Goal: Task Accomplishment & Management: Use online tool/utility

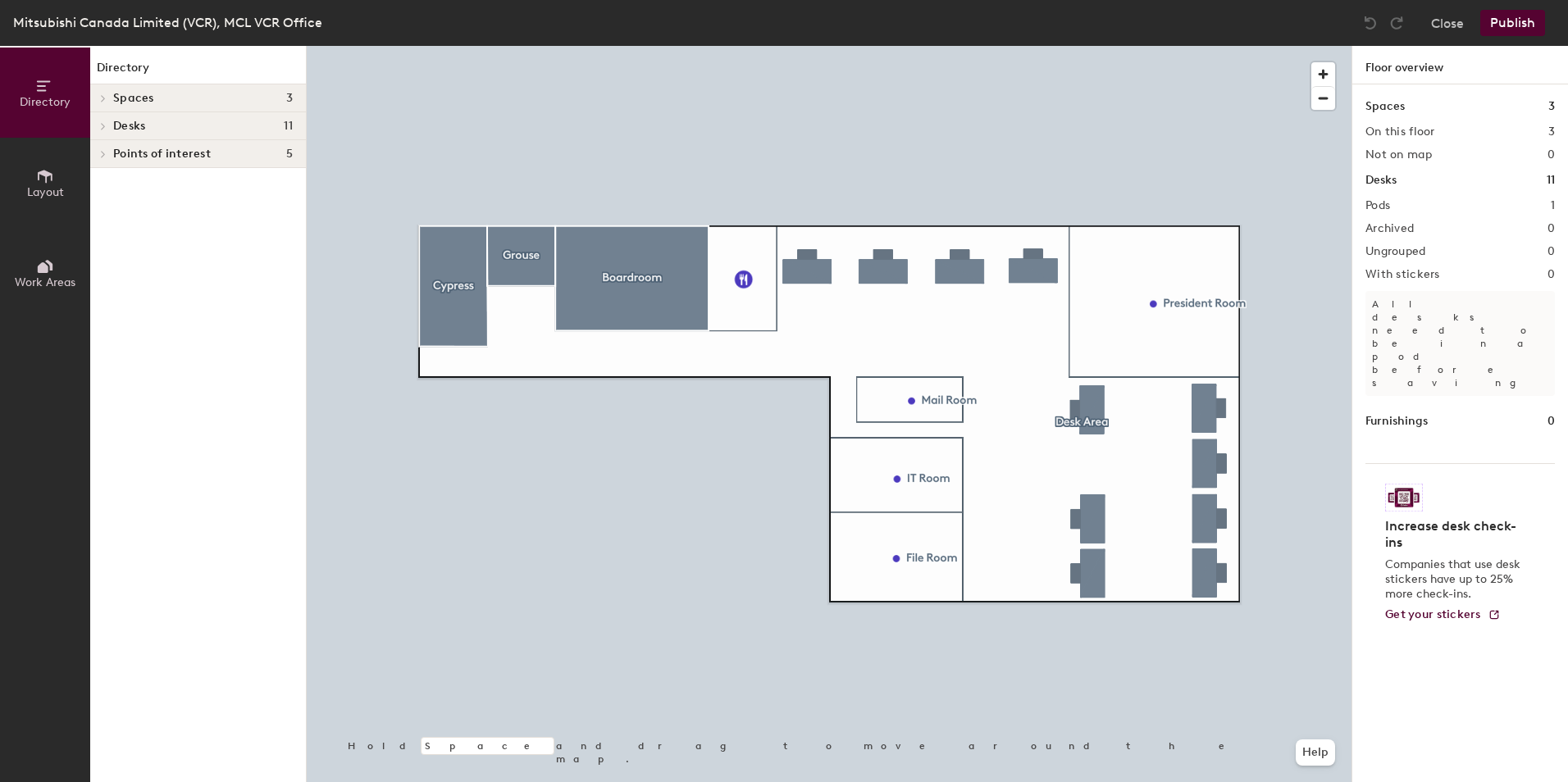
click at [102, 124] on icon at bounding box center [104, 126] width 4 height 6
click at [102, 124] on span at bounding box center [100, 128] width 8 height 14
click at [102, 124] on icon at bounding box center [104, 126] width 4 height 6
click at [106, 155] on icon at bounding box center [103, 153] width 6 height 8
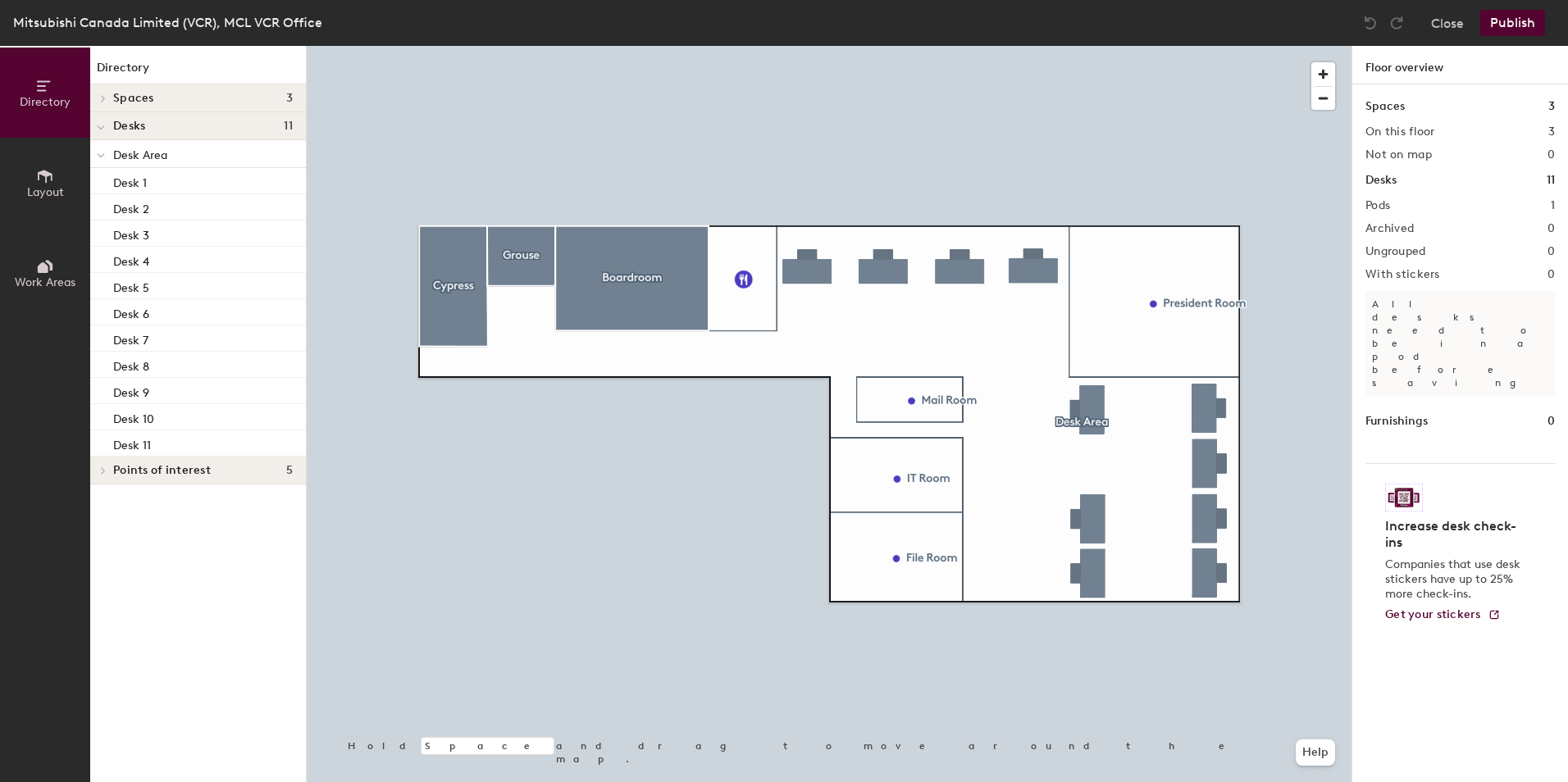
click at [106, 155] on div at bounding box center [101, 153] width 21 height 27
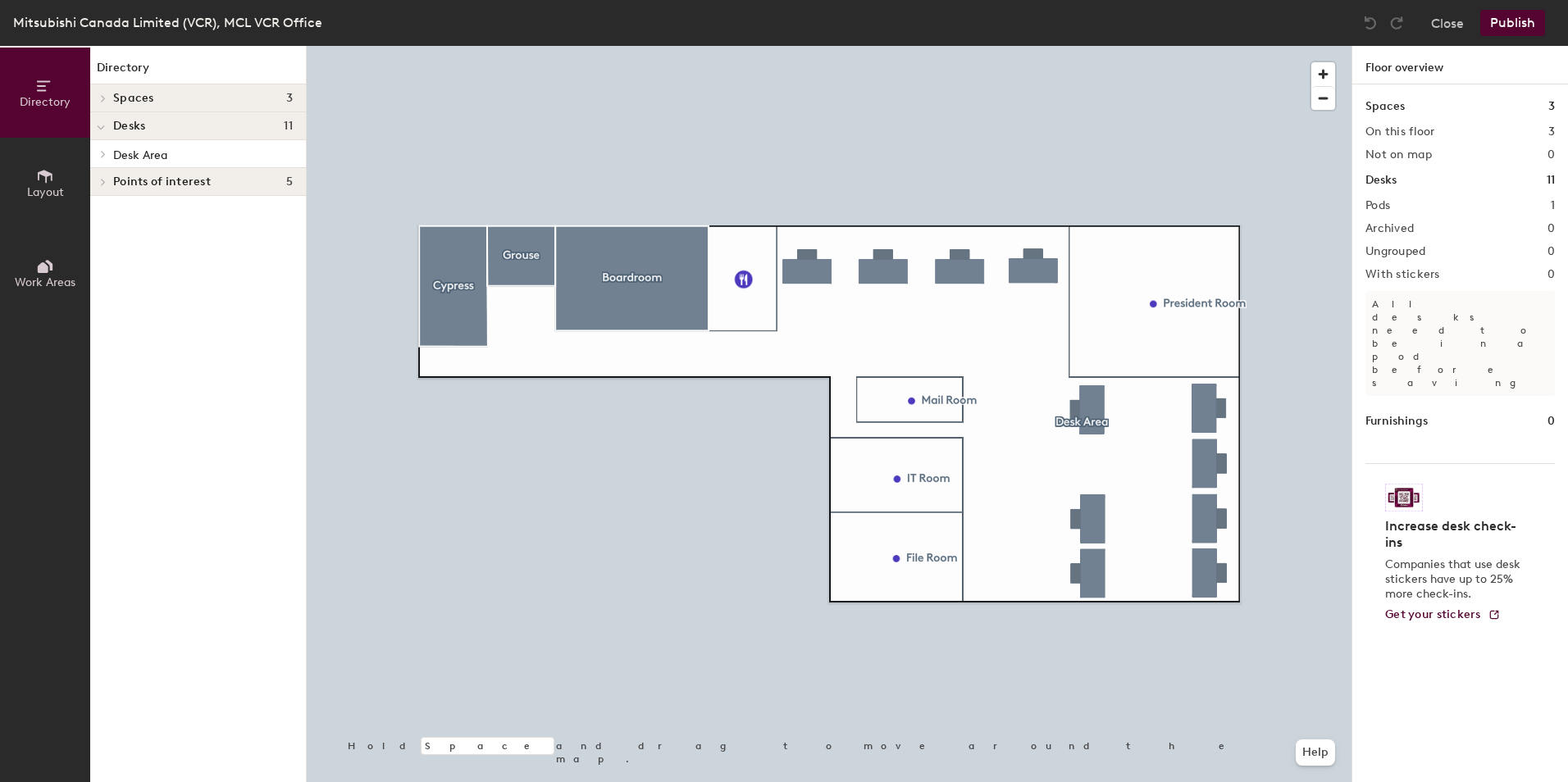
click at [102, 187] on div at bounding box center [101, 182] width 21 height 27
click at [102, 187] on span at bounding box center [100, 184] width 8 height 14
click at [101, 94] on icon at bounding box center [103, 98] width 6 height 8
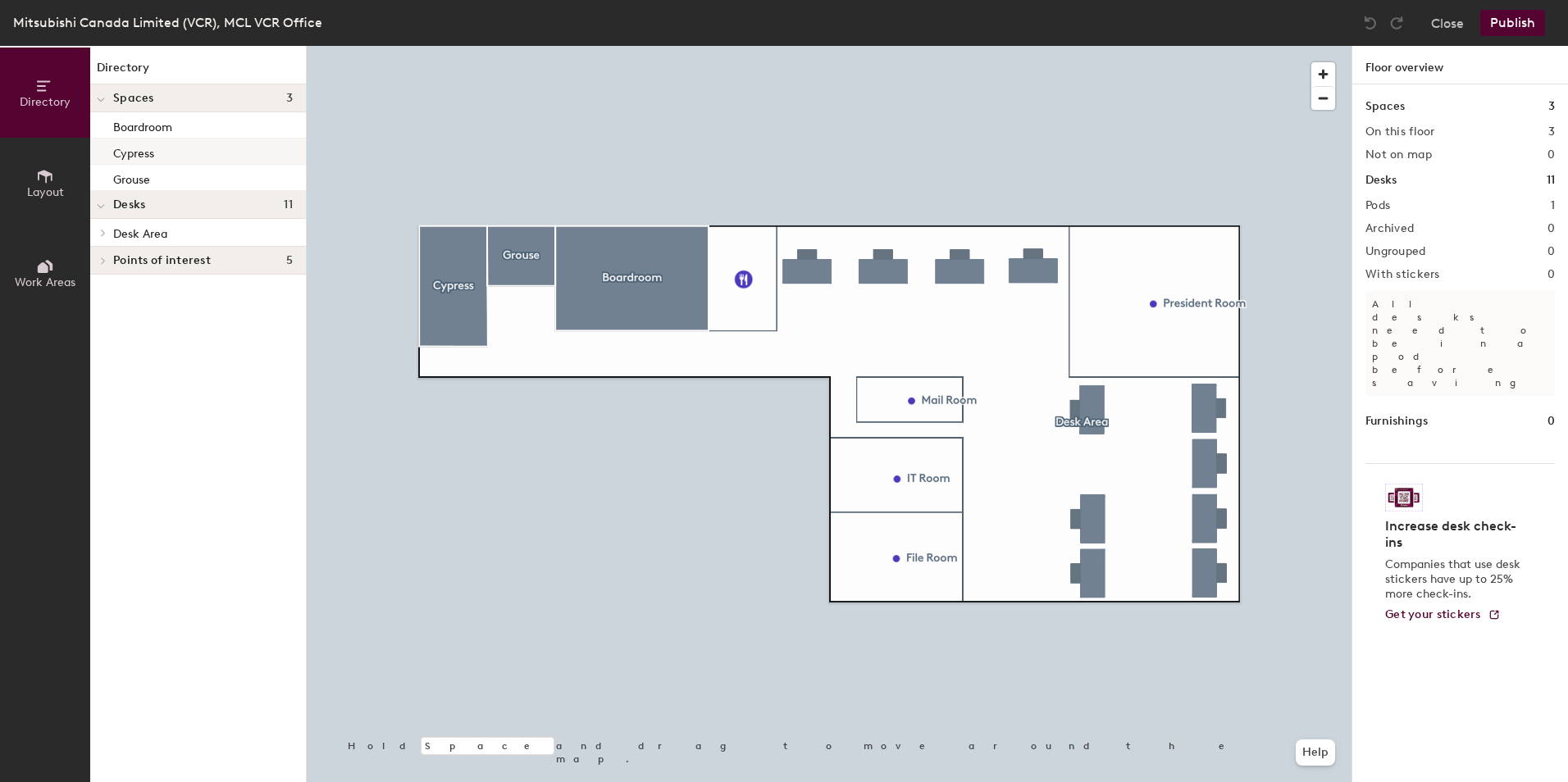
click at [134, 153] on p "Cypress" at bounding box center [134, 151] width 41 height 19
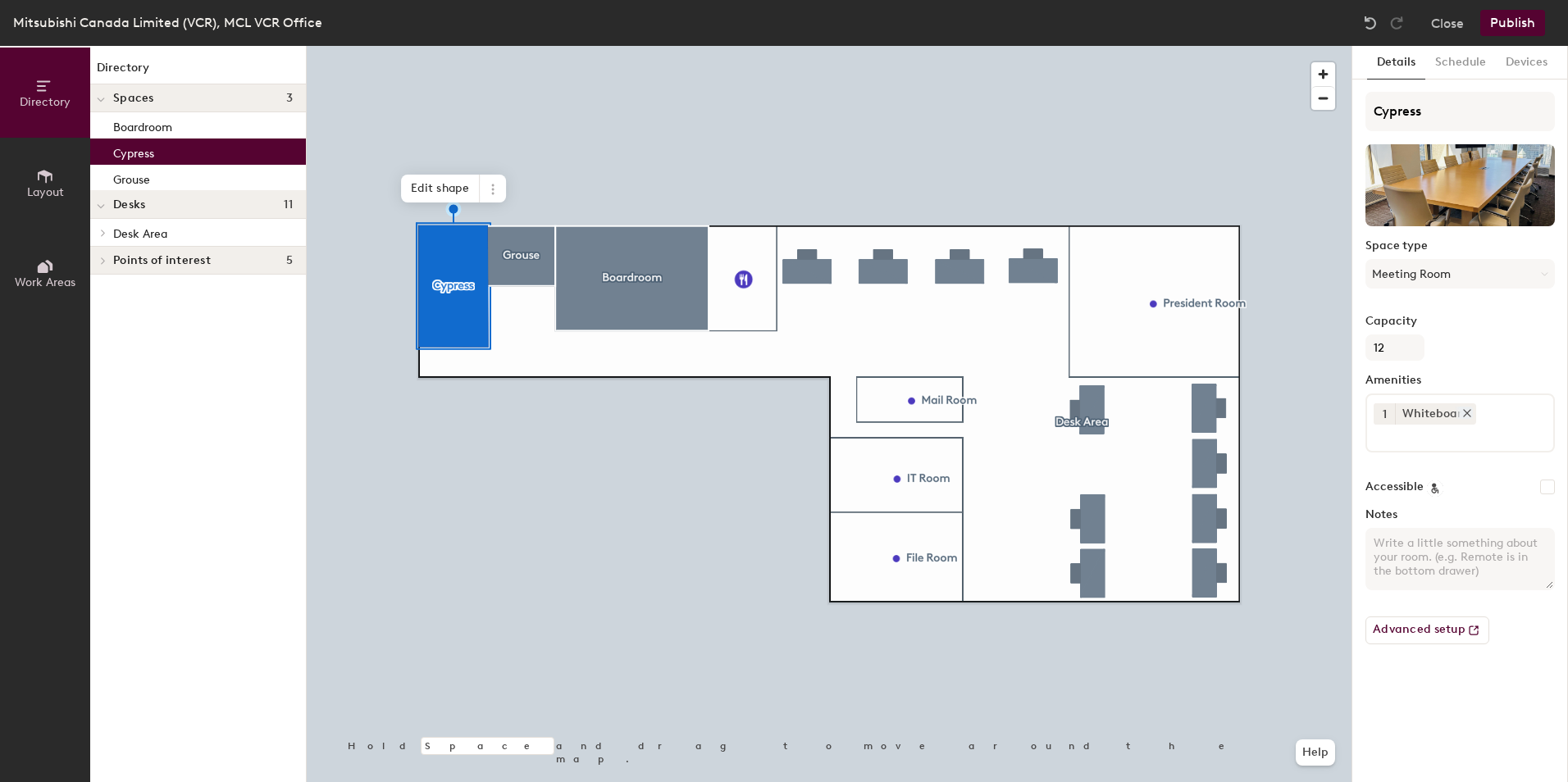
click at [1457, 421] on div "Whiteboard" at bounding box center [1436, 414] width 82 height 21
click at [1465, 415] on icon at bounding box center [1467, 413] width 12 height 12
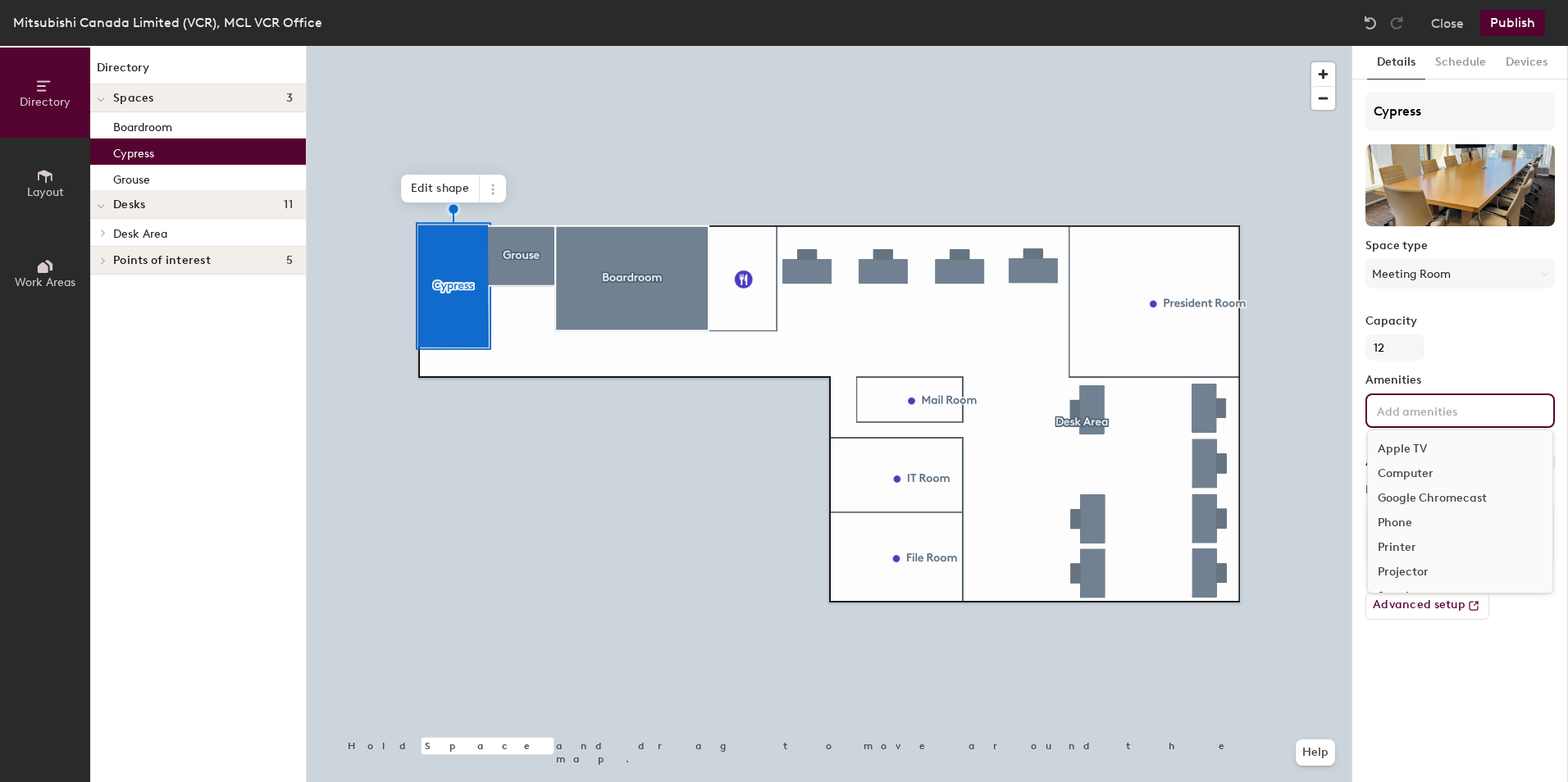
click at [1407, 413] on input at bounding box center [1447, 410] width 147 height 20
click at [1433, 551] on div "Video Conferencing" at bounding box center [1460, 550] width 184 height 25
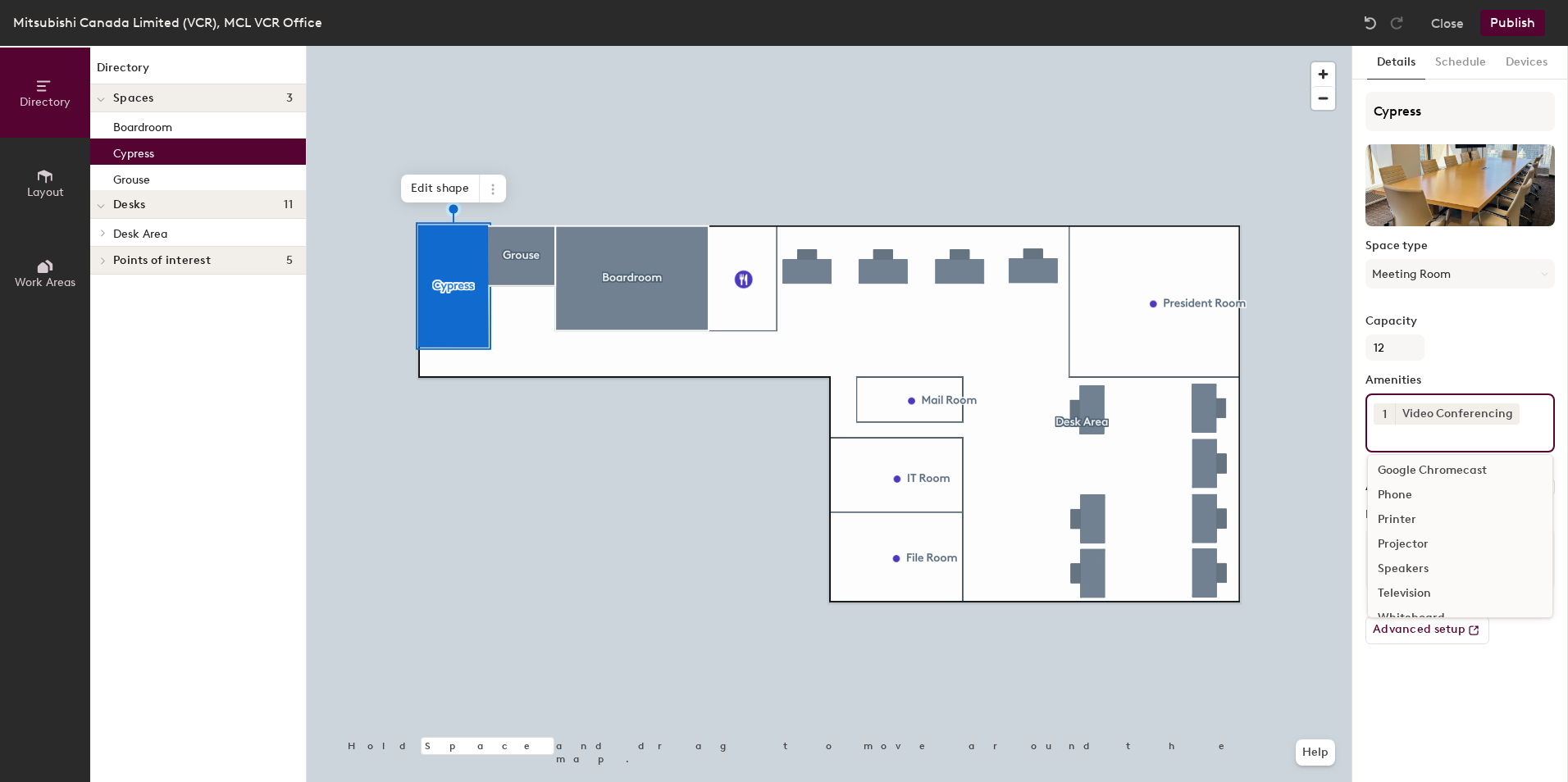
scroll to position [72, 0]
click at [1408, 545] on div "Speakers" at bounding box center [1460, 550] width 184 height 25
click at [1485, 355] on div "Capacity 12" at bounding box center [1461, 338] width 190 height 46
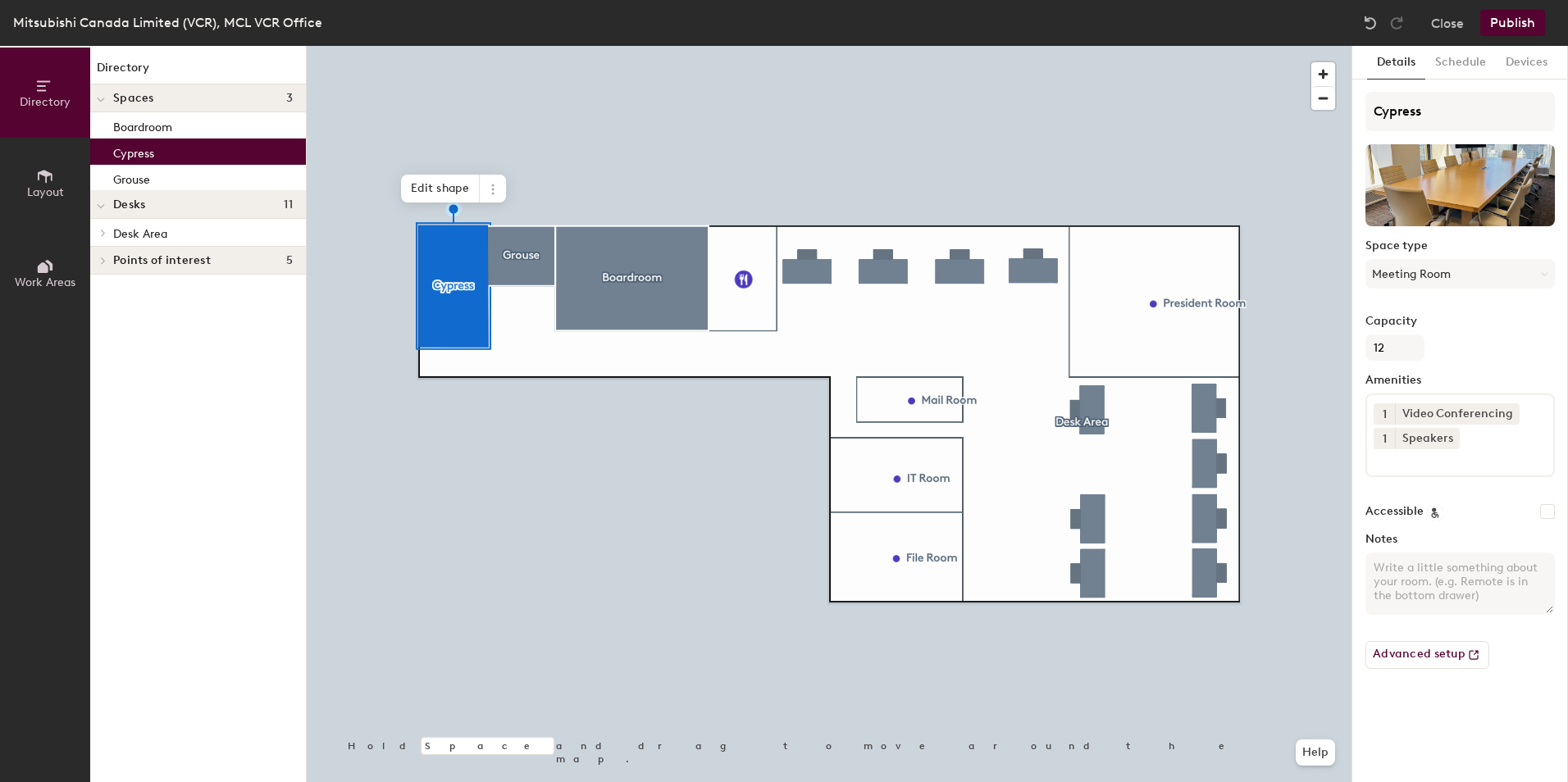
click at [1507, 27] on button "Publish" at bounding box center [1512, 23] width 65 height 27
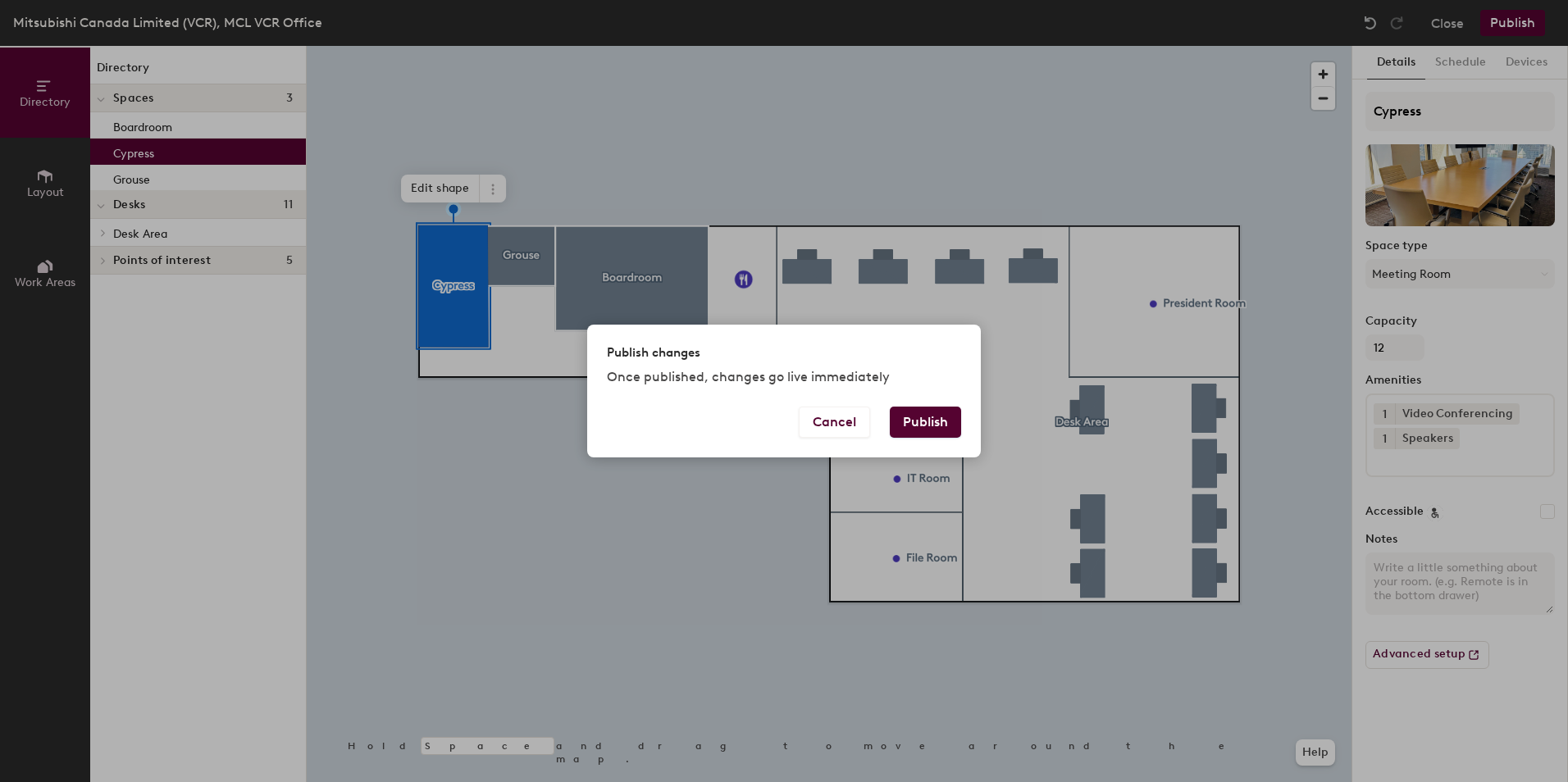
click at [925, 425] on button "Publish" at bounding box center [925, 422] width 71 height 31
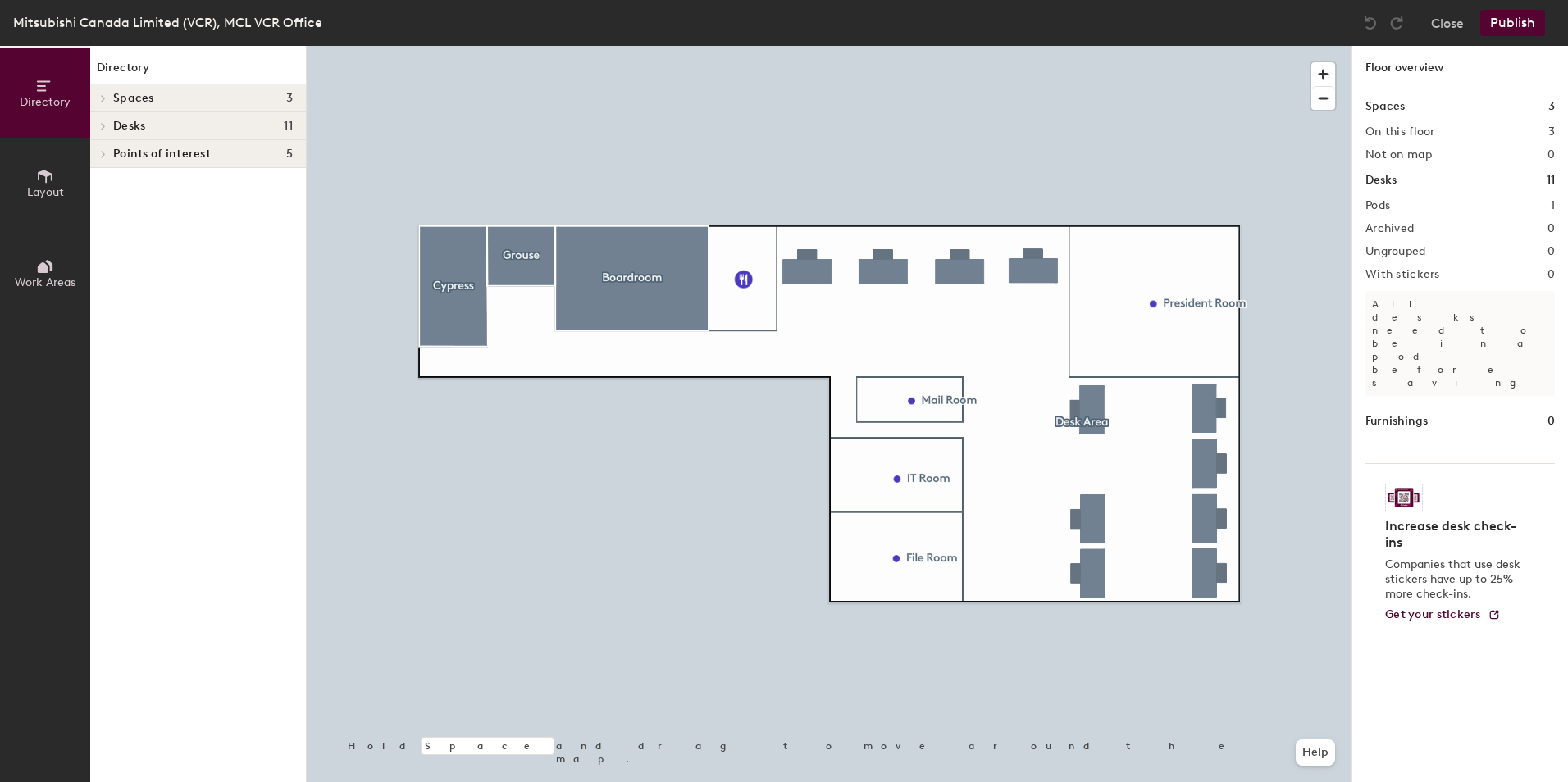
click at [101, 96] on icon at bounding box center [103, 98] width 6 height 8
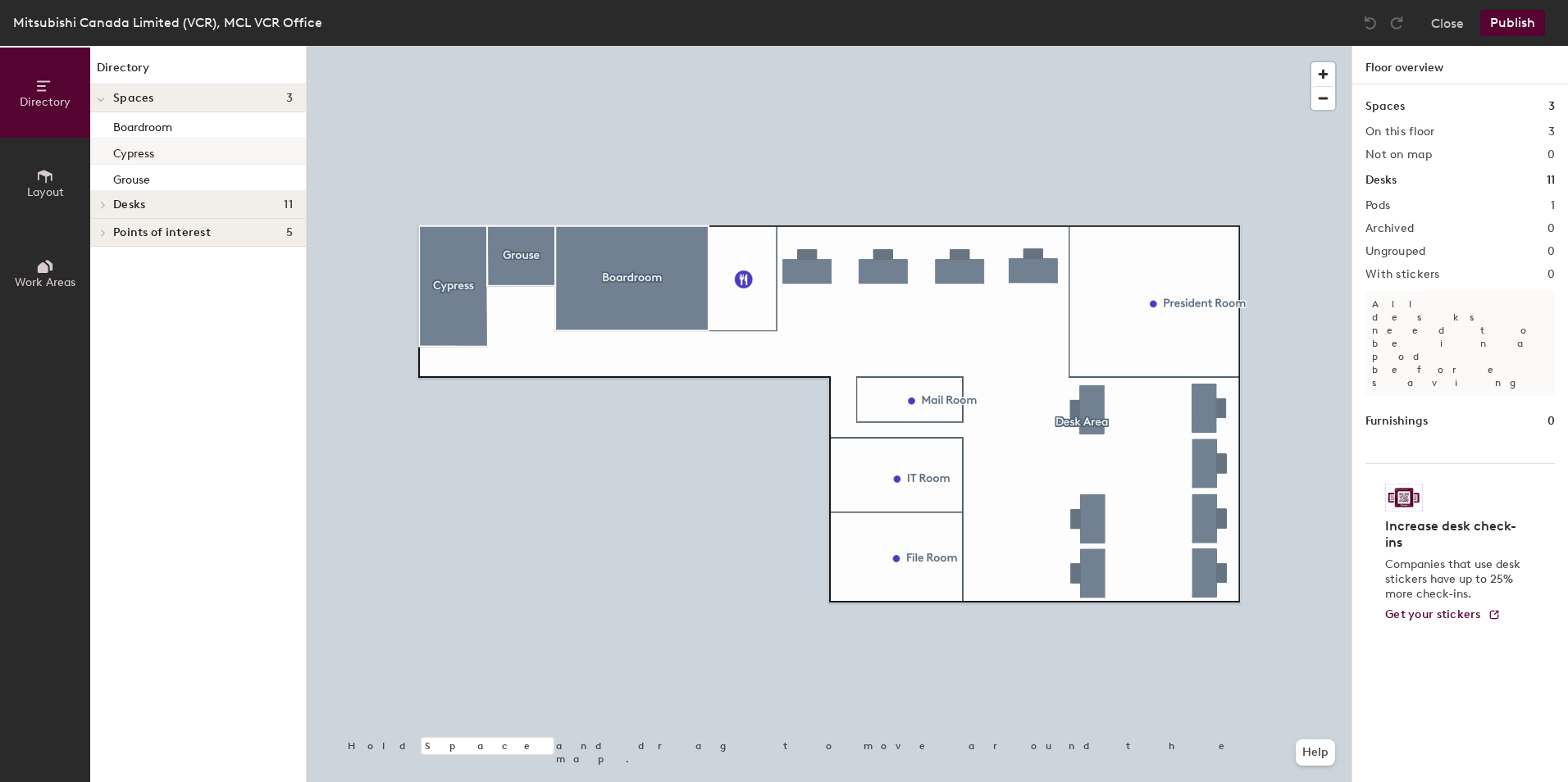
click at [135, 155] on p "Cypress" at bounding box center [134, 151] width 41 height 19
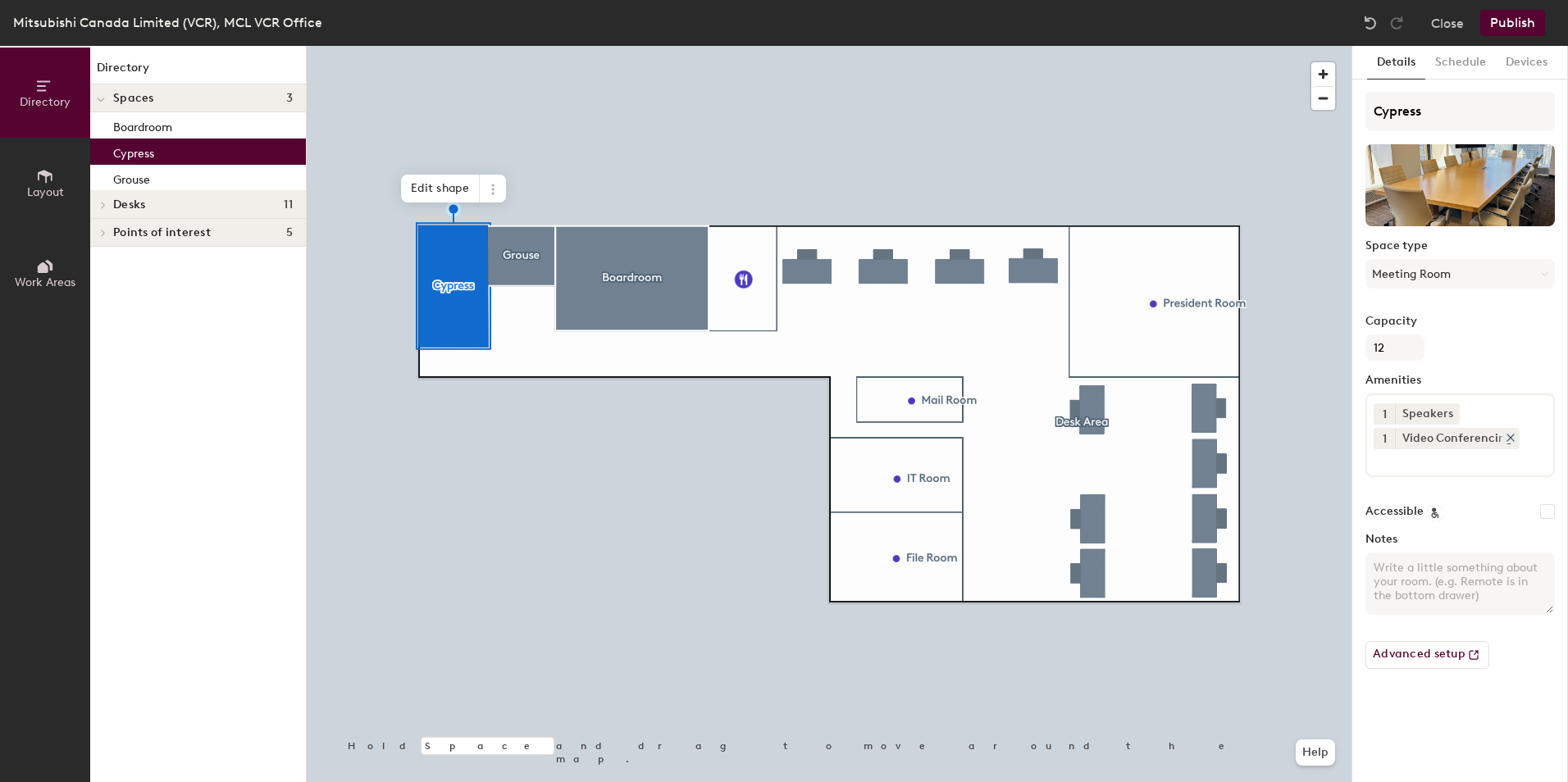
click at [1509, 438] on icon at bounding box center [1510, 437] width 12 height 12
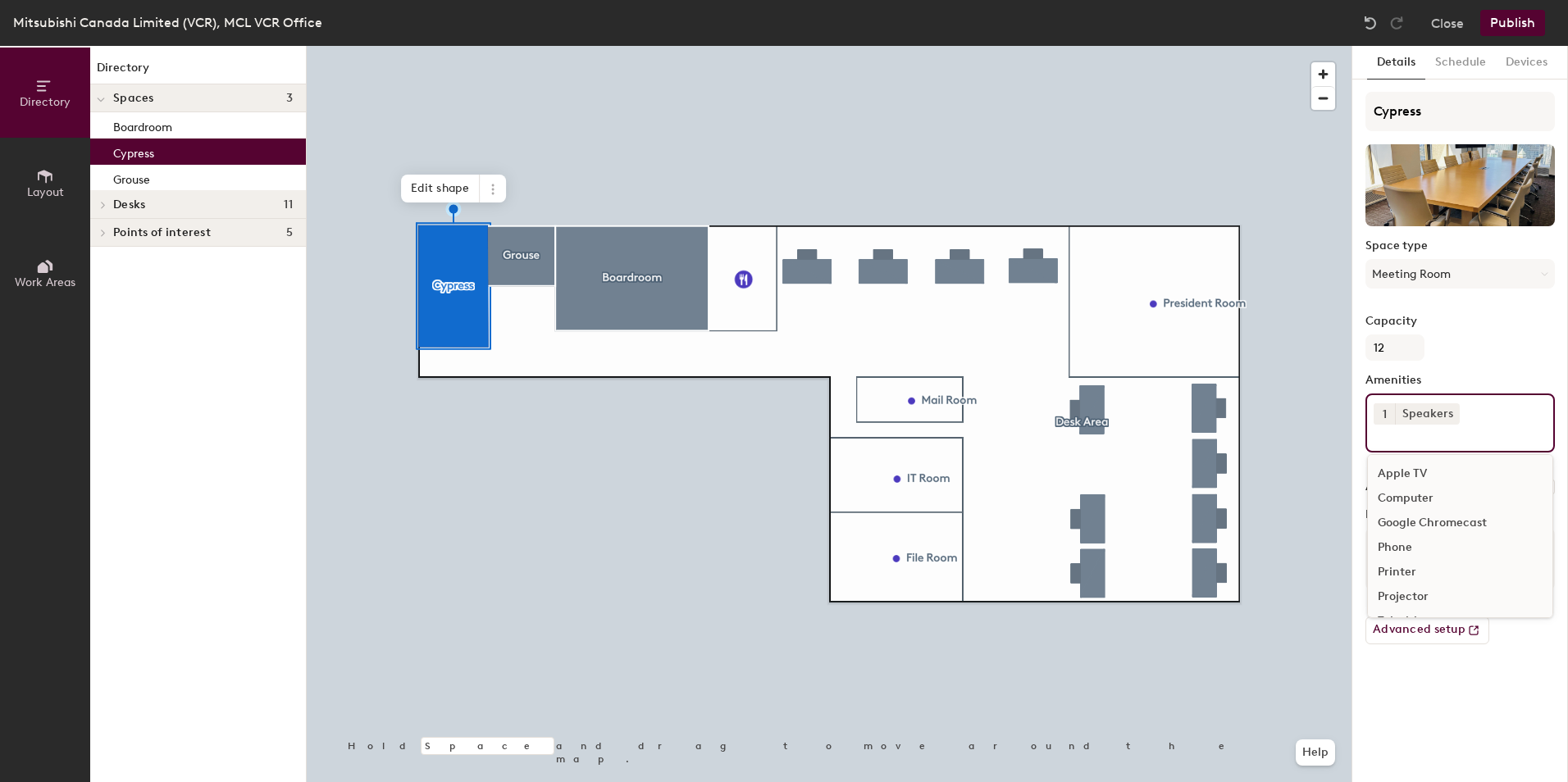
click at [1429, 438] on input at bounding box center [1447, 434] width 147 height 20
click at [1399, 550] on div "Television" at bounding box center [1460, 550] width 184 height 25
click at [1531, 354] on div "Capacity 12" at bounding box center [1461, 338] width 190 height 46
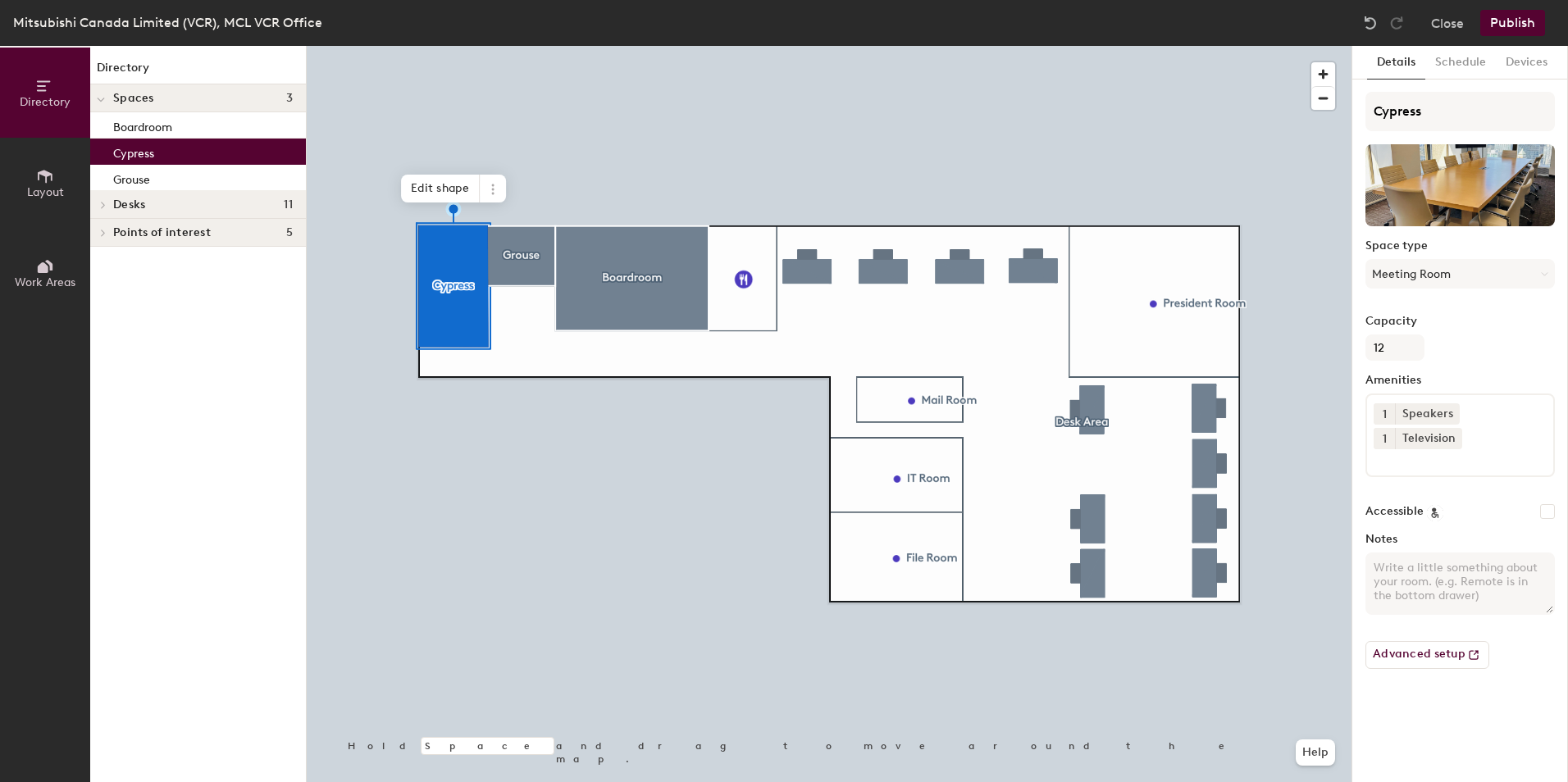
click at [1525, 20] on button "Publish" at bounding box center [1512, 23] width 65 height 27
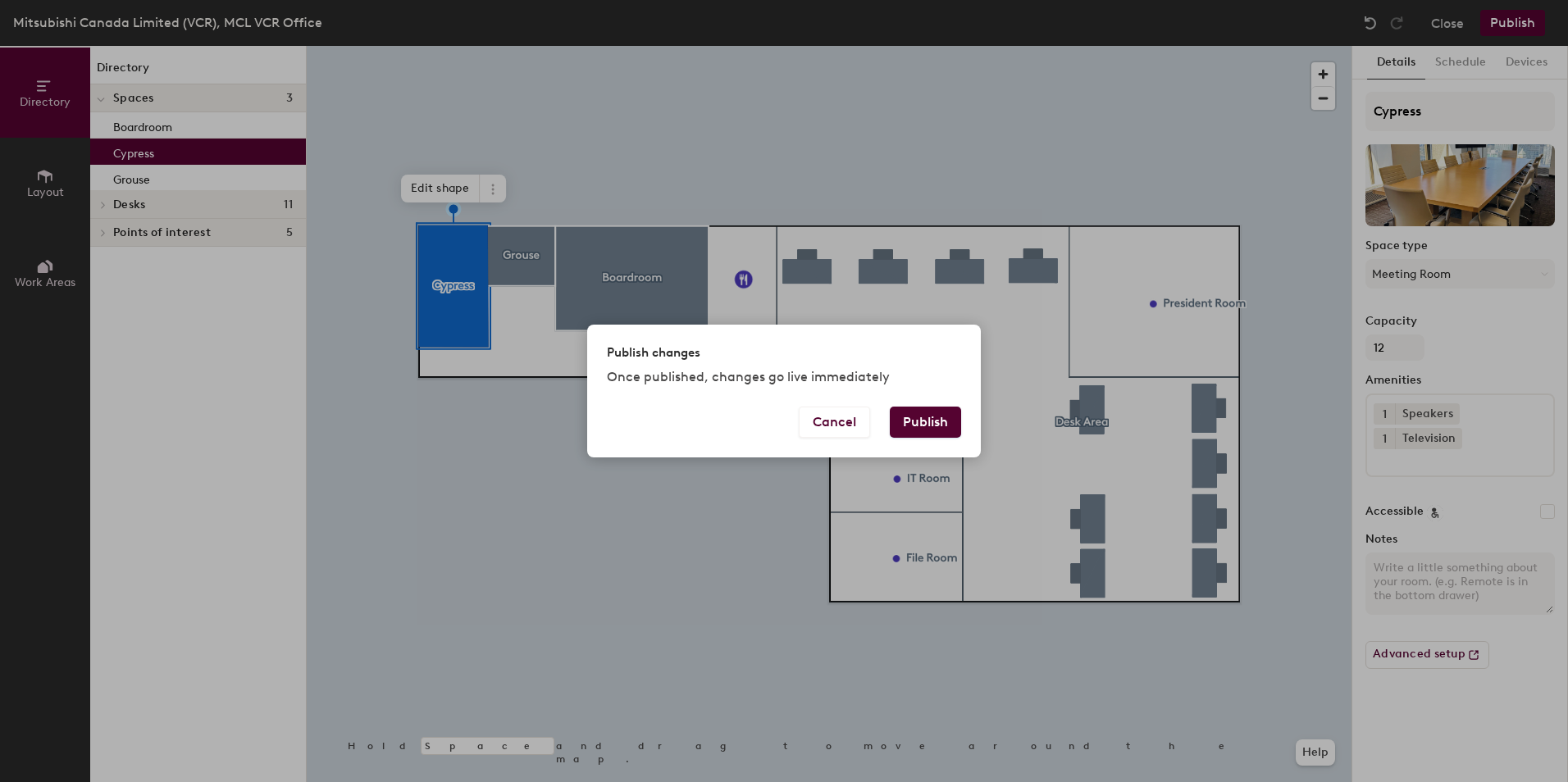
click at [908, 424] on button "Publish" at bounding box center [925, 422] width 71 height 31
